Goal: Transaction & Acquisition: Purchase product/service

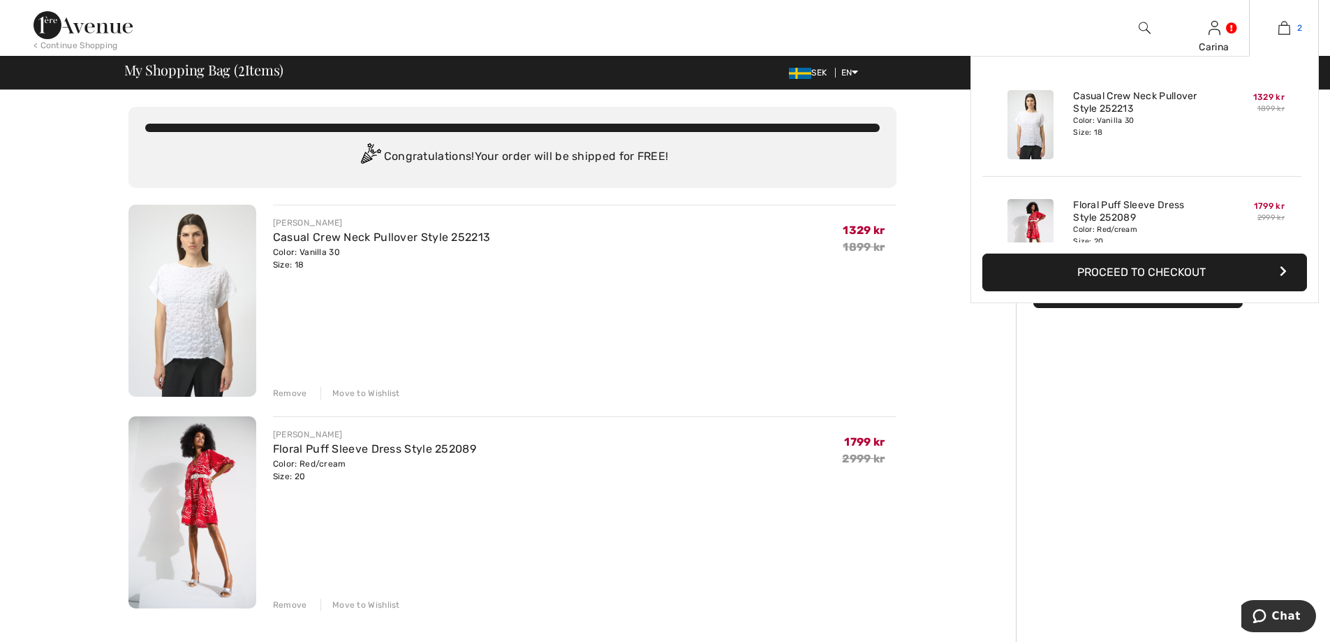
click at [1301, 26] on span "2" at bounding box center [1299, 28] width 5 height 13
click at [1283, 24] on img at bounding box center [1284, 28] width 12 height 17
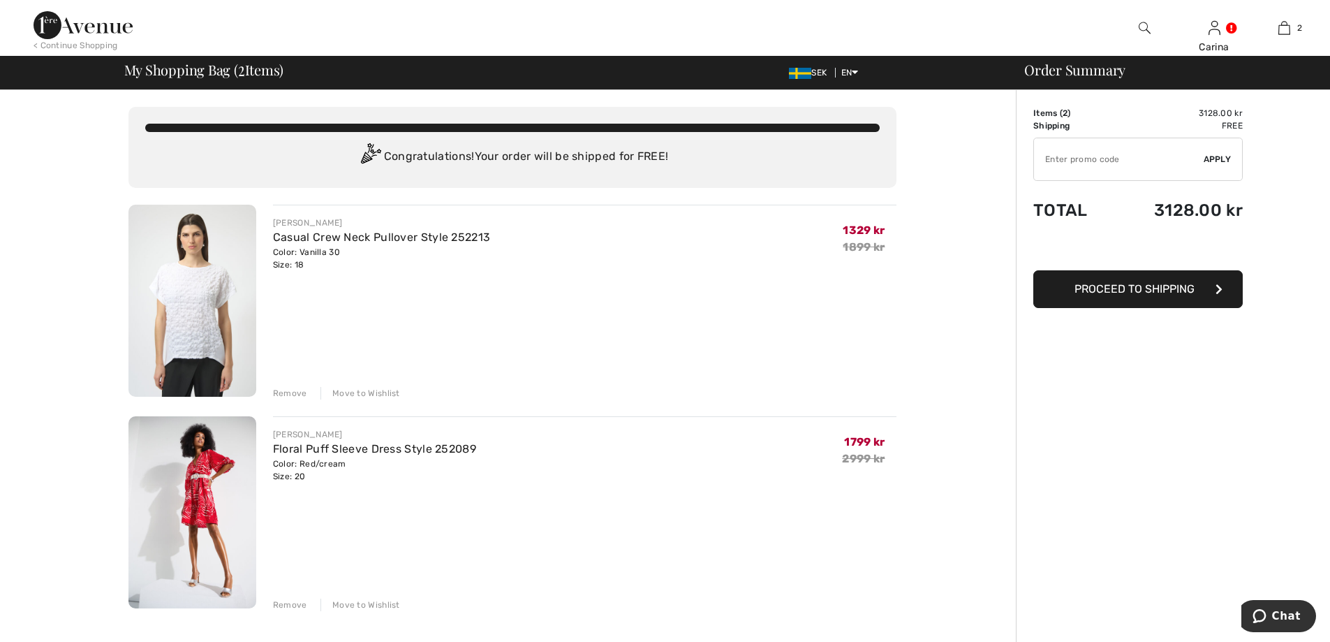
click at [292, 392] on div "Remove" at bounding box center [290, 393] width 34 height 13
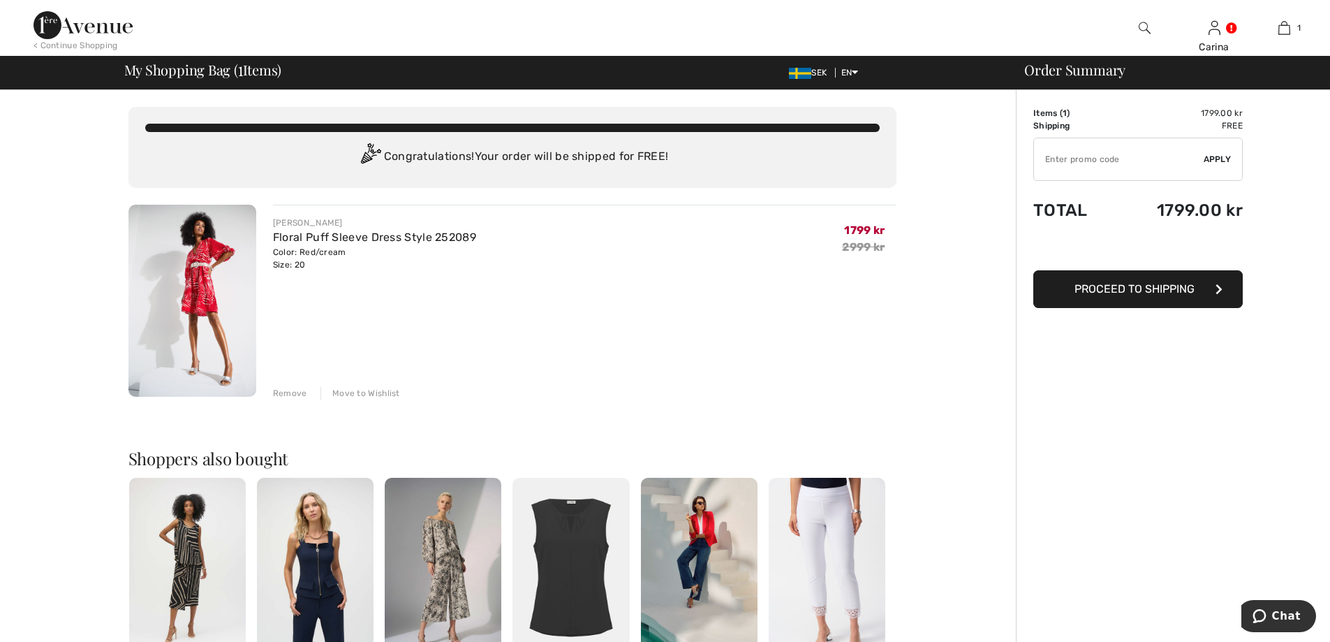
click at [292, 390] on div "Remove" at bounding box center [290, 393] width 34 height 13
